Goal: Information Seeking & Learning: Find specific fact

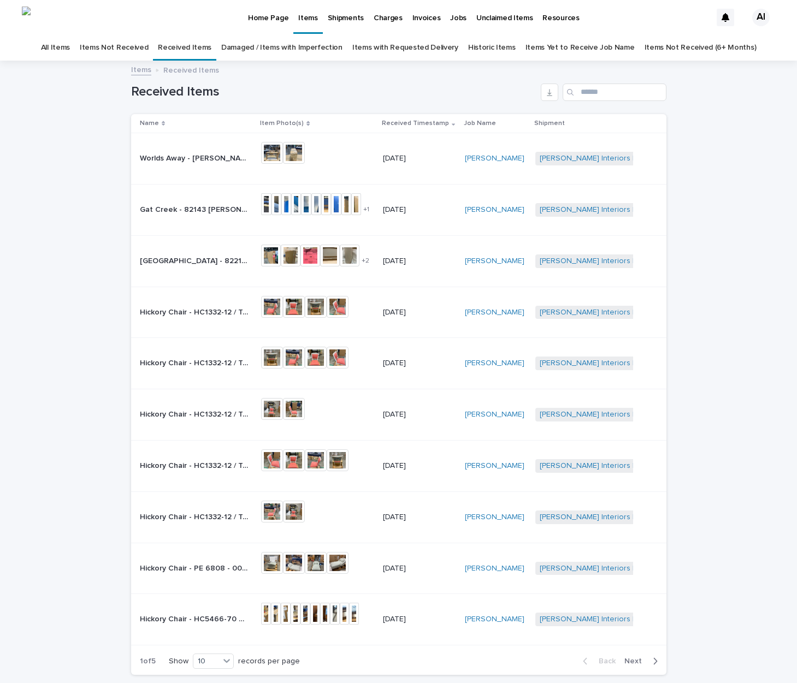
click at [305, 49] on link "Damaged / Items with Imperfection" at bounding box center [281, 48] width 121 height 26
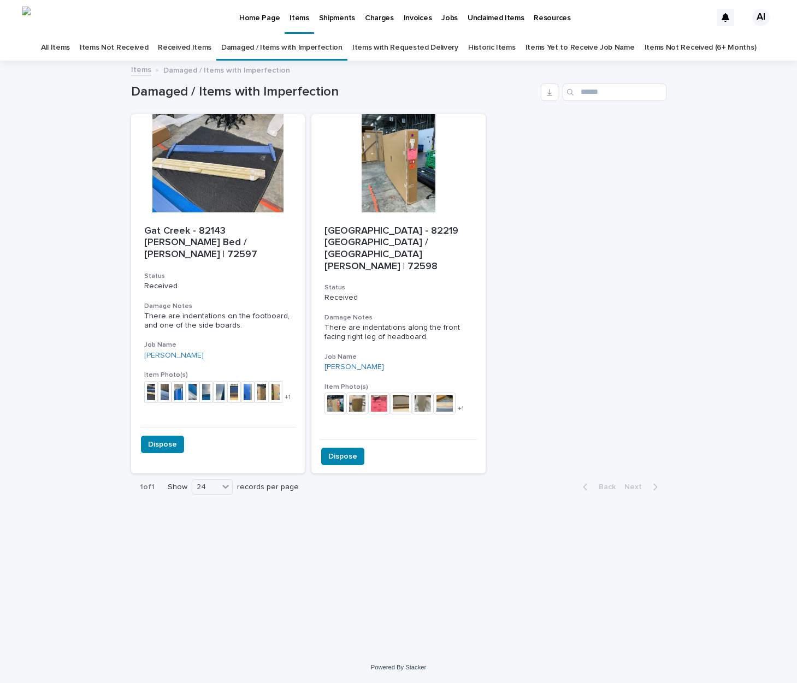
click at [188, 49] on link "Received Items" at bounding box center [185, 48] width 54 height 26
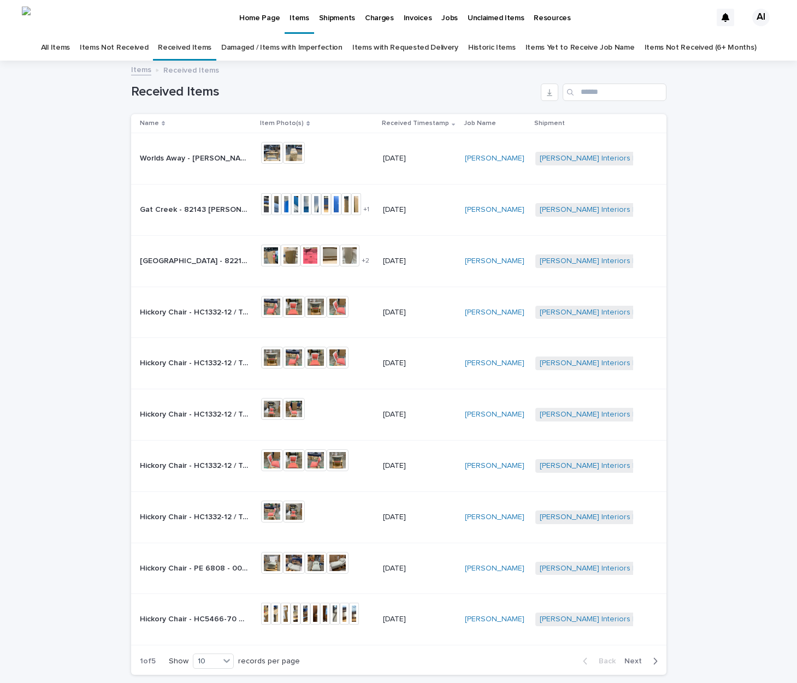
click at [220, 157] on p "Worlds Away - [PERSON_NAME] / Waterfall Console / Sull Pri BR | 74004" at bounding box center [195, 157] width 111 height 11
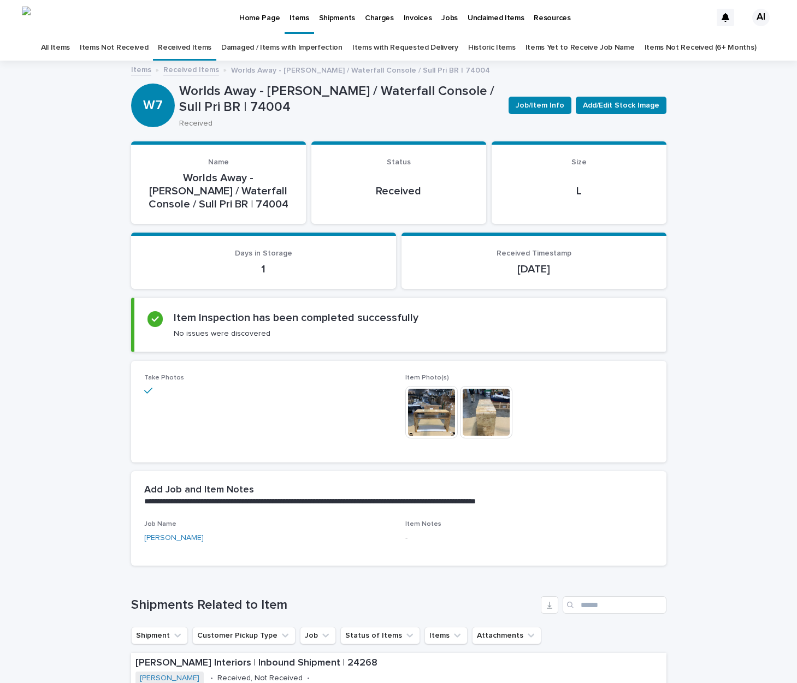
click at [246, 47] on link "Damaged / Items with Imperfection" at bounding box center [281, 48] width 121 height 26
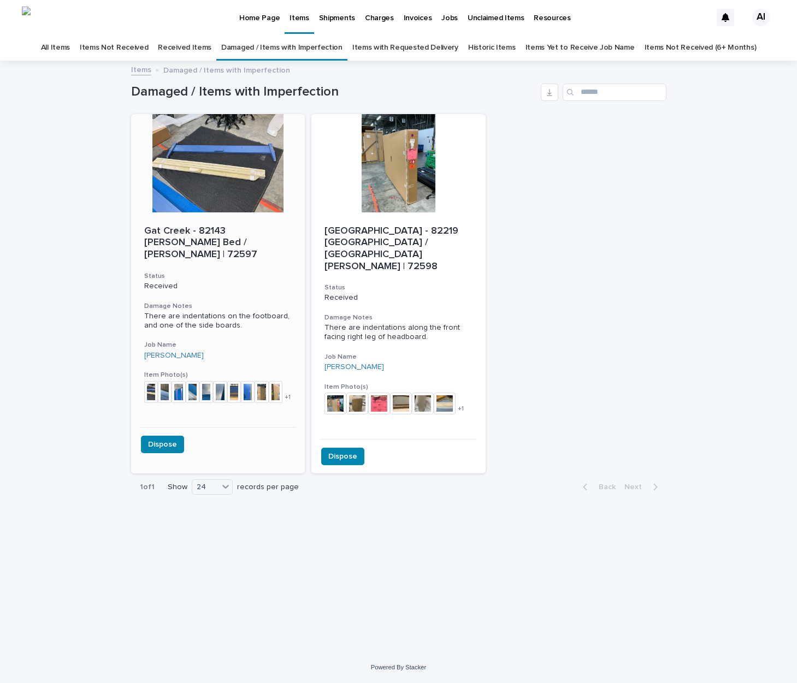
click at [229, 233] on p "Gat Creek - 82143 [PERSON_NAME] Bed / [PERSON_NAME] | 72597" at bounding box center [218, 244] width 148 height 36
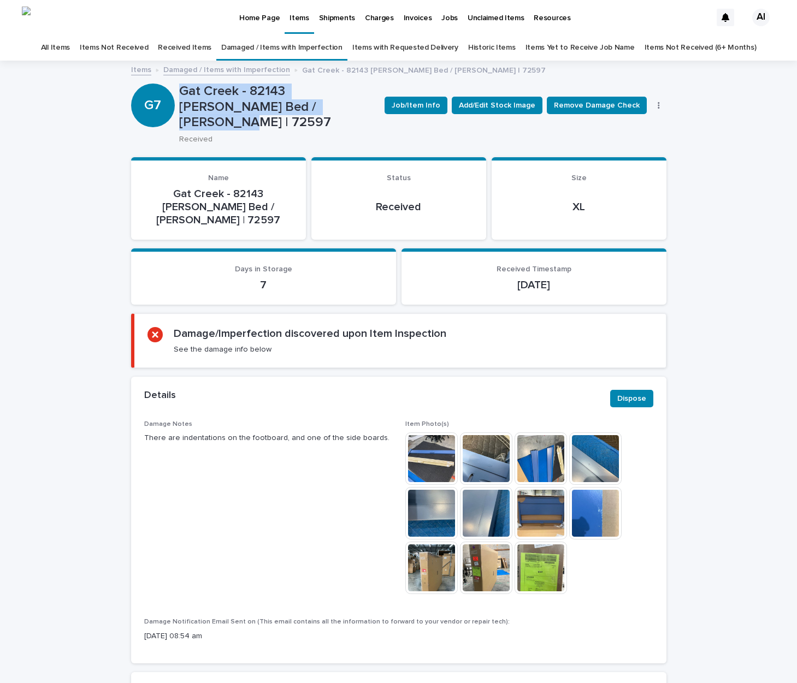
drag, startPoint x: 179, startPoint y: 91, endPoint x: 345, endPoint y: 106, distance: 166.2
click at [345, 106] on p "Gat Creek - 82143 [PERSON_NAME] Bed / [PERSON_NAME] | 72597" at bounding box center [277, 107] width 197 height 47
copy p "Gat Creek - 82143 [PERSON_NAME] Bed / [PERSON_NAME] | 72597"
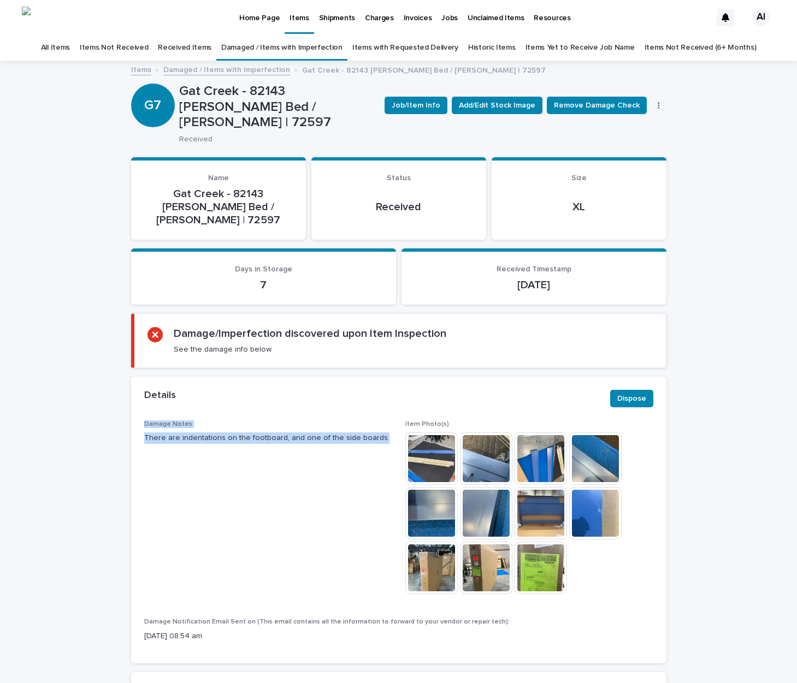
drag, startPoint x: 143, startPoint y: 393, endPoint x: 374, endPoint y: 409, distance: 231.7
click at [374, 421] on div "Damage Notes There are indentations on the footboard, and one of the side board…" at bounding box center [398, 543] width 535 height 244
copy div "Damage Notes There are indentations on the footboard, and one of the side board…"
click at [220, 72] on link "Damaged / Items with Imperfection" at bounding box center [226, 69] width 127 height 13
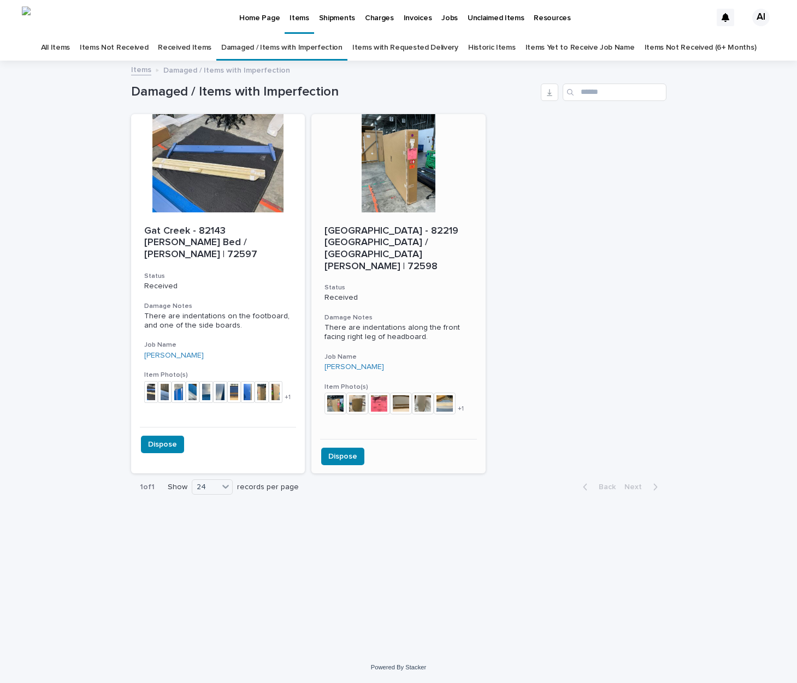
click at [412, 229] on p "[GEOGRAPHIC_DATA] - 82219 [GEOGRAPHIC_DATA] / [GEOGRAPHIC_DATA][PERSON_NAME] | …" at bounding box center [398, 249] width 148 height 47
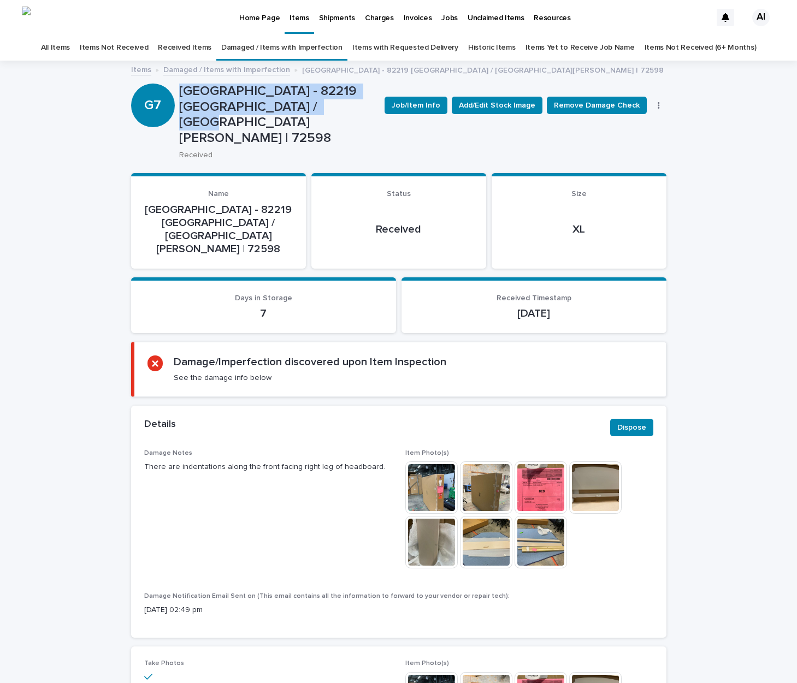
drag, startPoint x: 180, startPoint y: 93, endPoint x: 297, endPoint y: 107, distance: 117.7
click at [297, 107] on p "[GEOGRAPHIC_DATA] - 82219 [GEOGRAPHIC_DATA] / [GEOGRAPHIC_DATA][PERSON_NAME] | …" at bounding box center [277, 115] width 197 height 63
copy p "[GEOGRAPHIC_DATA] - 82219 [GEOGRAPHIC_DATA] / [GEOGRAPHIC_DATA][PERSON_NAME] | …"
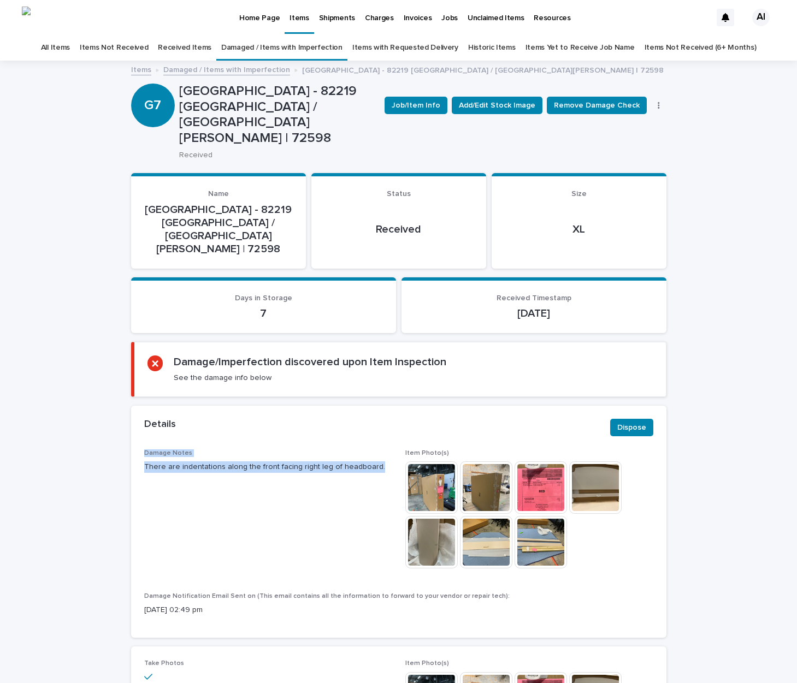
drag, startPoint x: 141, startPoint y: 395, endPoint x: 393, endPoint y: 404, distance: 251.5
click at [393, 450] on div "Damage Notes There are indentations along the front facing right leg of headboa…" at bounding box center [398, 544] width 535 height 189
copy div "Damage Notes There are indentations along the front facing right leg of headboa…"
